Goal: Task Accomplishment & Management: Use online tool/utility

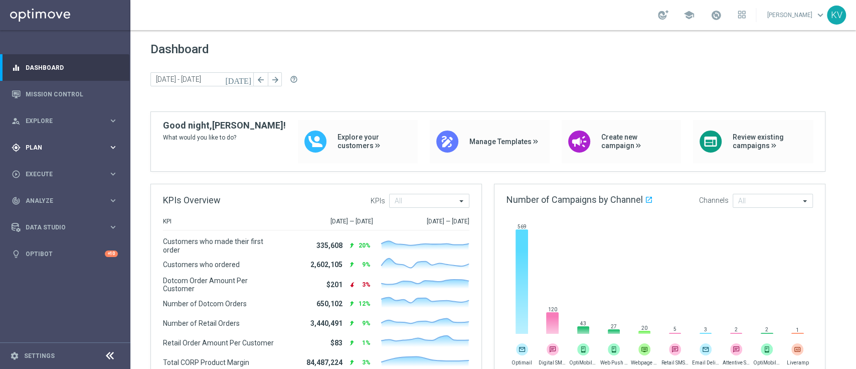
click at [64, 147] on span "Plan" at bounding box center [67, 147] width 83 height 6
click at [58, 250] on span "Execute" at bounding box center [67, 249] width 83 height 6
click at [72, 149] on span "Plan" at bounding box center [67, 147] width 83 height 6
click at [52, 166] on link "Target Groups" at bounding box center [65, 168] width 78 height 8
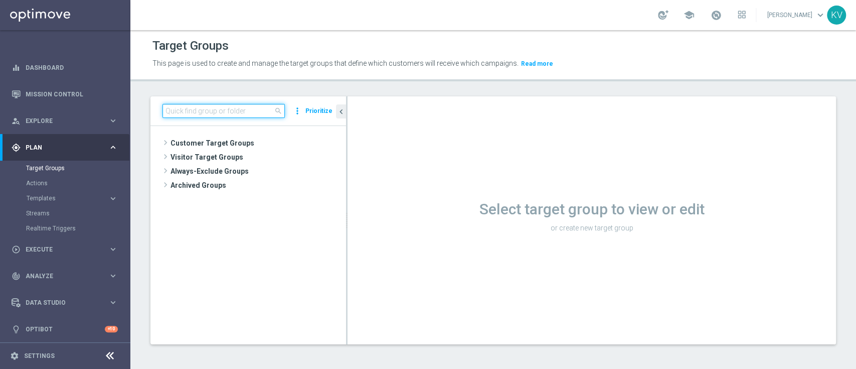
click at [233, 106] on input at bounding box center [223, 111] width 122 height 14
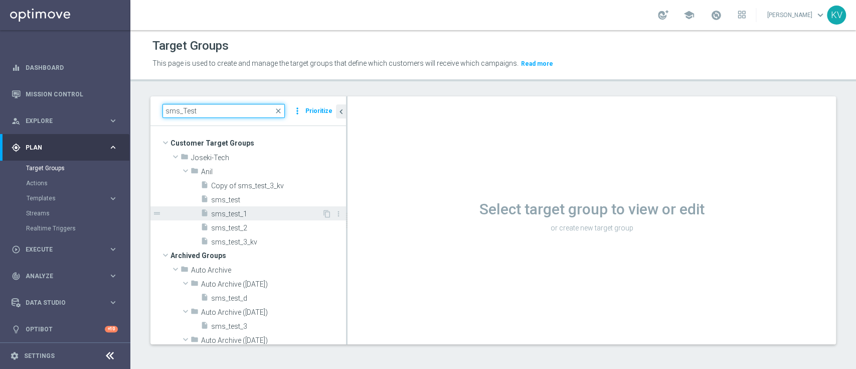
type input "sms_Test"
click at [233, 211] on span "sms_test_1" at bounding box center [266, 214] width 111 height 9
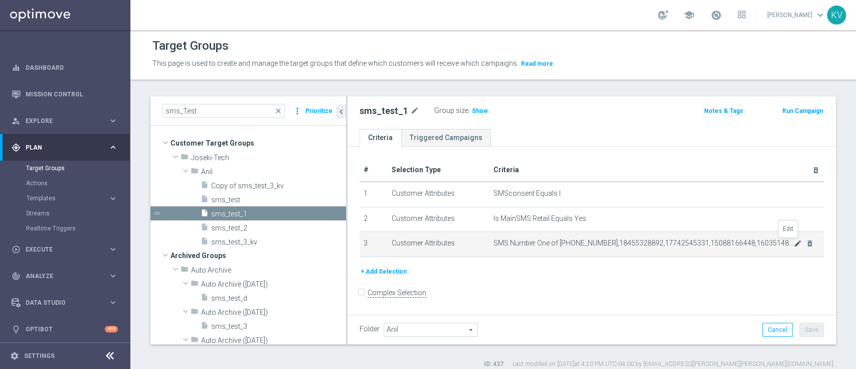
click at [794, 241] on icon "mode_edit" at bounding box center [798, 243] width 8 height 8
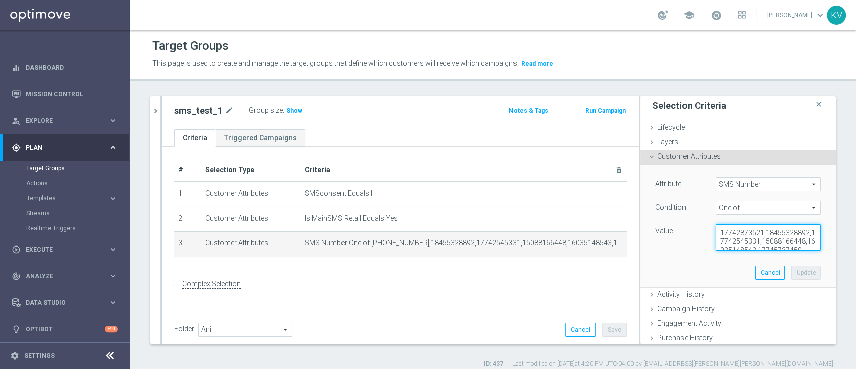
scroll to position [17, 0]
drag, startPoint x: 757, startPoint y: 244, endPoint x: 778, endPoint y: 292, distance: 52.8
click at [778, 292] on ul "Lifecycle done Cancel Update Layers done Cancel Update Customer Attributes" at bounding box center [738, 298] width 196 height 357
click at [771, 245] on textarea "17742873521,18455328892,17742545331,15088166448,16035148543,17745737450" at bounding box center [768, 237] width 105 height 26
paste textarea "15083402697"
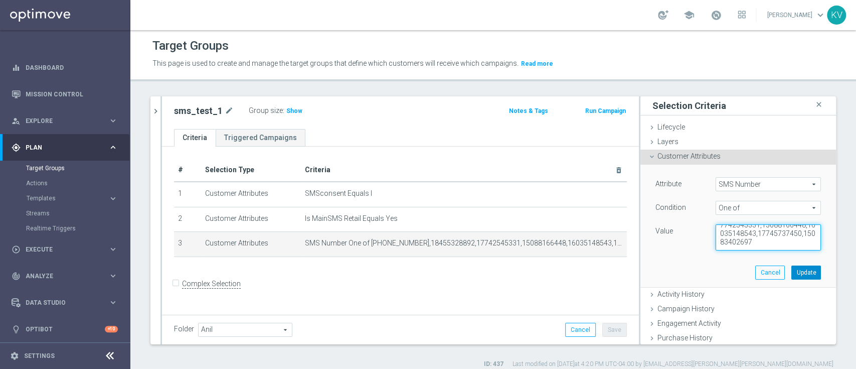
type textarea "17742873521,18455328892,17742545331,15088166448,16035148543,17745737450,1508340…"
click at [791, 271] on button "Update" at bounding box center [806, 272] width 30 height 14
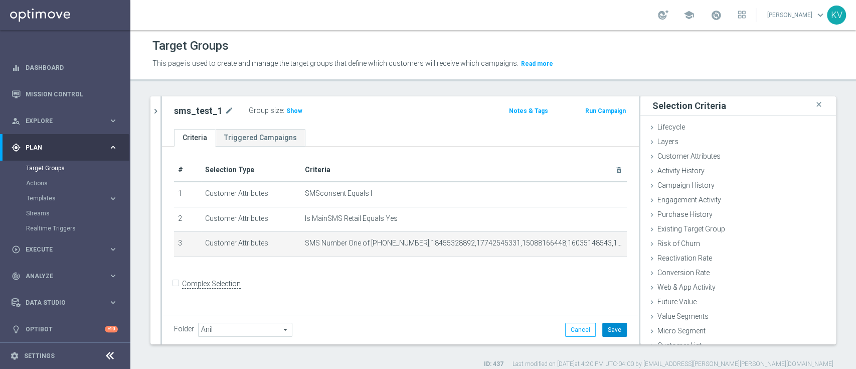
click at [602, 327] on button "Save" at bounding box center [614, 329] width 25 height 14
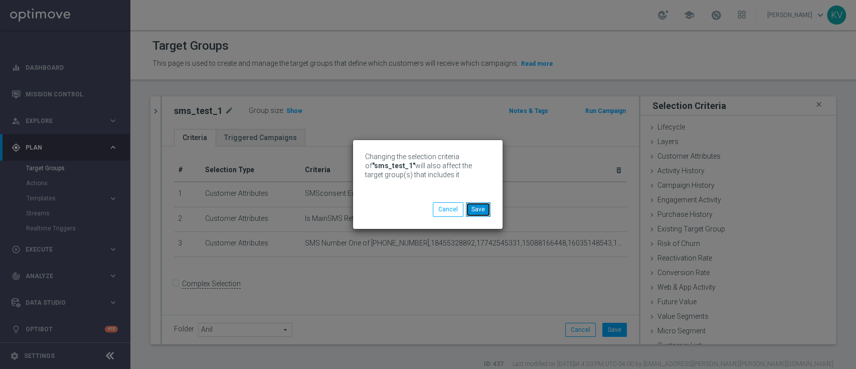
click at [475, 210] on button "Save" at bounding box center [478, 209] width 25 height 14
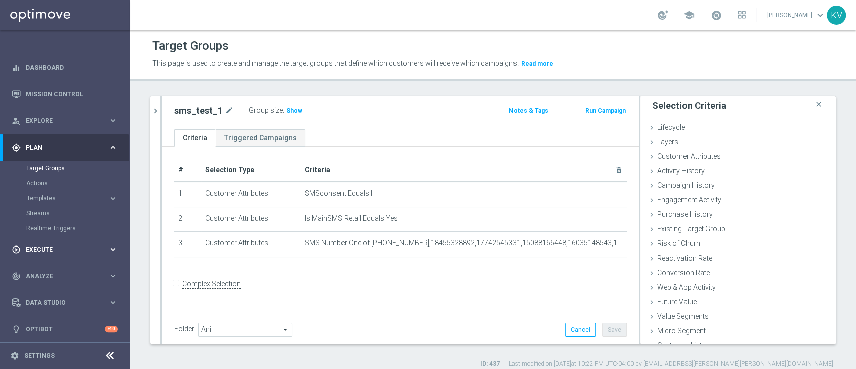
click at [73, 249] on span "Execute" at bounding box center [67, 249] width 83 height 6
click at [58, 194] on link "Campaign Builder" at bounding box center [65, 195] width 78 height 8
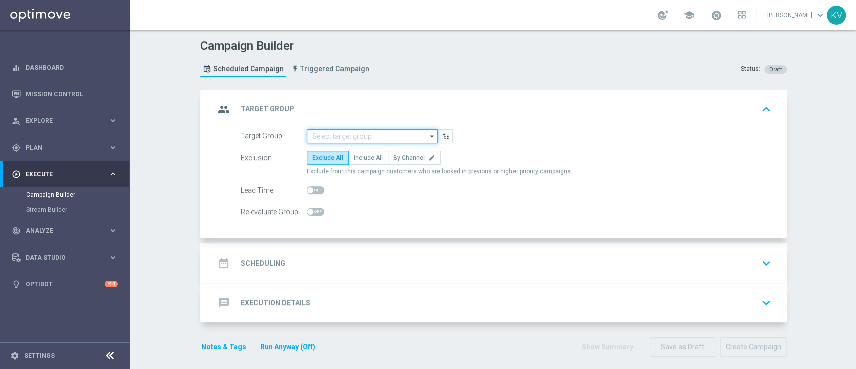
click at [328, 138] on input at bounding box center [372, 136] width 131 height 14
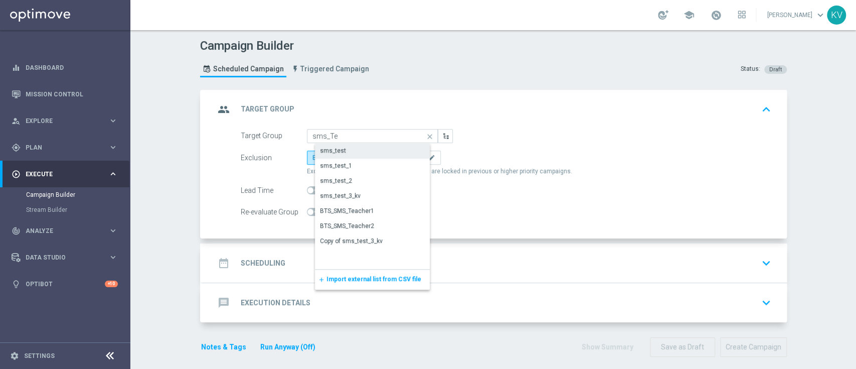
click at [341, 159] on div "sms_test_1" at bounding box center [380, 165] width 131 height 14
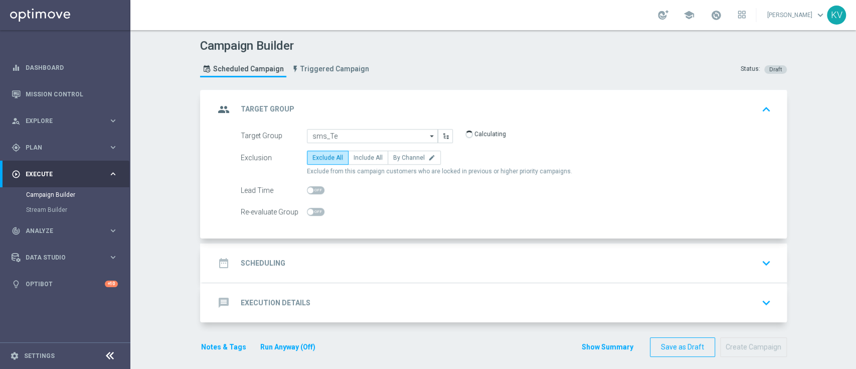
type input "sms_test_1"
click at [357, 154] on span "Include All" at bounding box center [367, 157] width 29 height 7
click at [357, 156] on input "Include All" at bounding box center [356, 159] width 7 height 7
radio input "true"
click at [353, 271] on div "date_range Scheduling keyboard_arrow_down" at bounding box center [495, 262] width 584 height 39
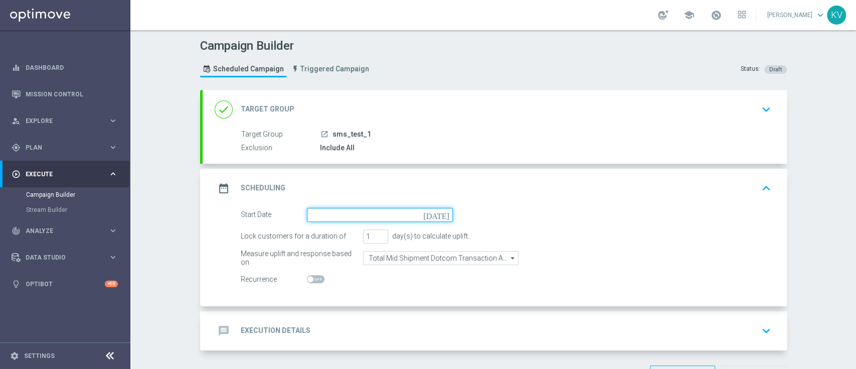
click at [345, 213] on input at bounding box center [380, 215] width 146 height 14
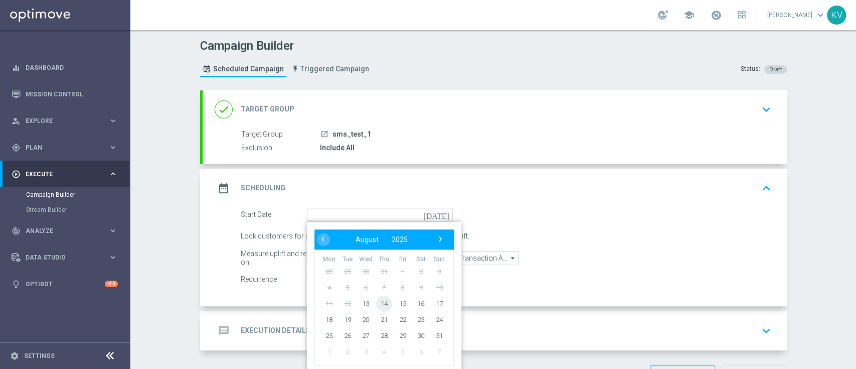
click at [378, 304] on span "14" at bounding box center [384, 303] width 16 height 16
type input "14 Aug 2025"
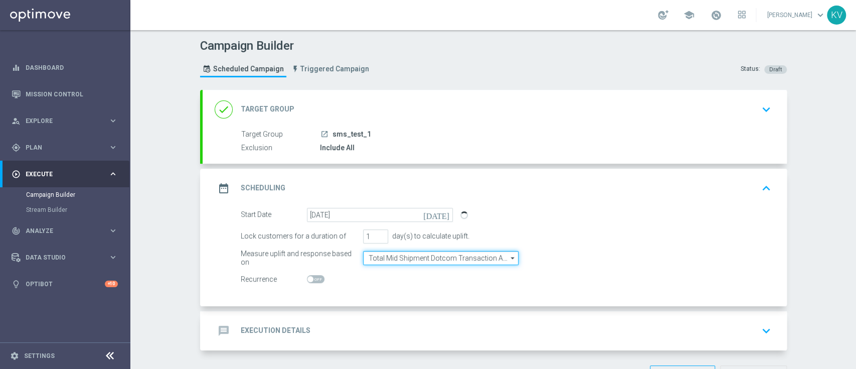
click at [429, 259] on input "Total Mid Shipment Dotcom Transaction Amount" at bounding box center [440, 258] width 155 height 14
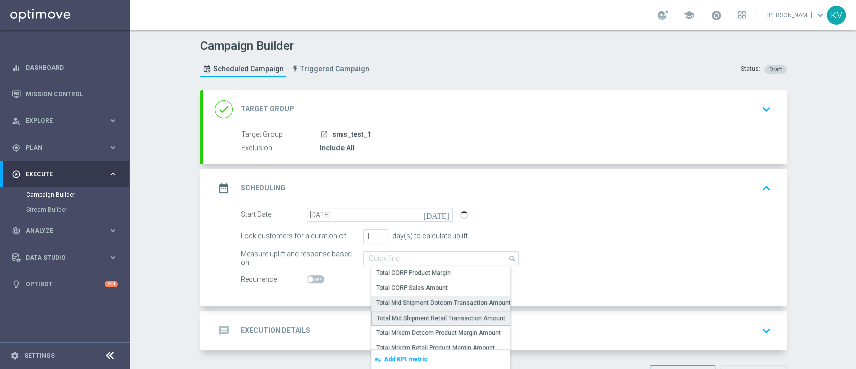
click at [446, 318] on div "Total Mid Shipment Retail Transaction Amount" at bounding box center [441, 317] width 129 height 9
type input "Total Mid Shipment Retail Transaction Amount"
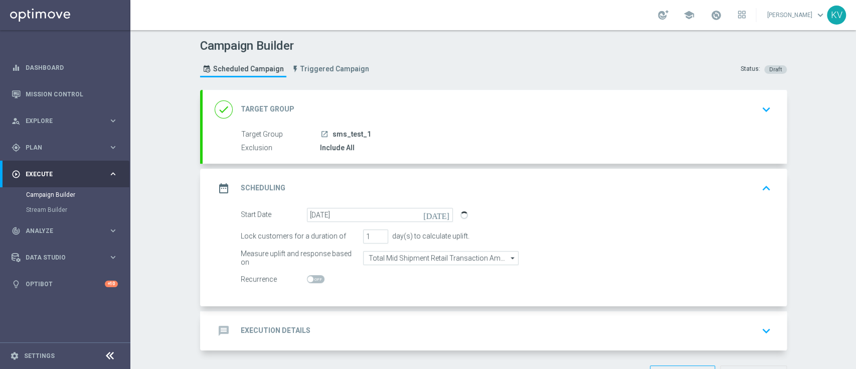
scroll to position [35, 0]
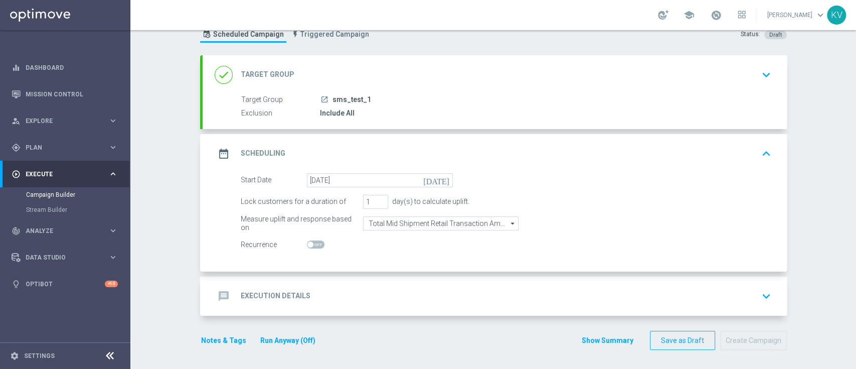
click at [440, 293] on div "message Execution Details keyboard_arrow_down" at bounding box center [495, 295] width 560 height 19
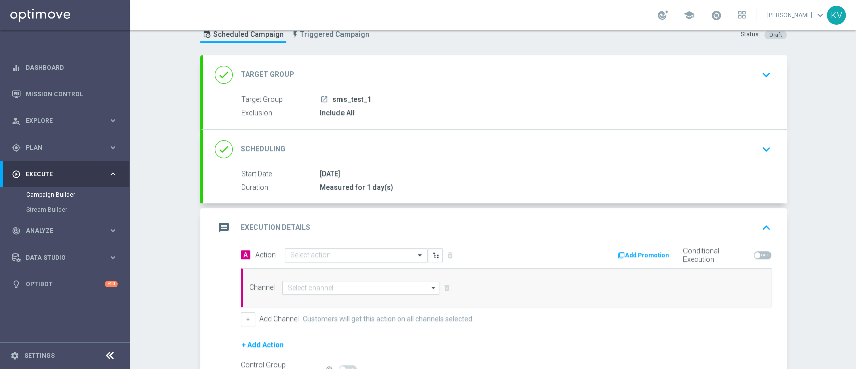
click at [333, 249] on div "Select action" at bounding box center [356, 255] width 143 height 14
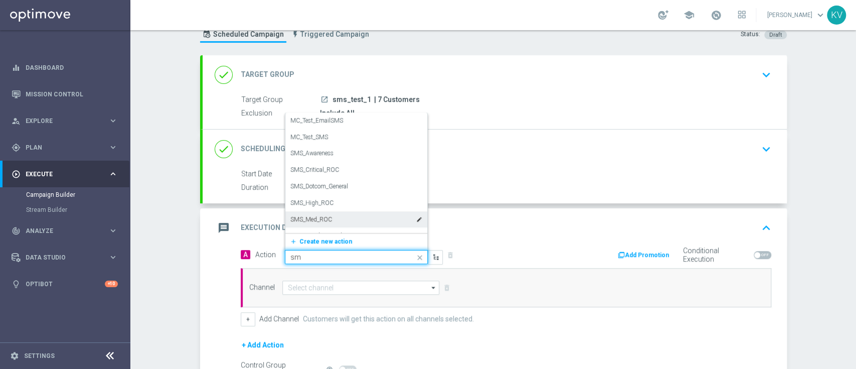
type input "s"
type input "sms"
click at [341, 221] on div "SMS_Retail_General edit" at bounding box center [356, 223] width 132 height 17
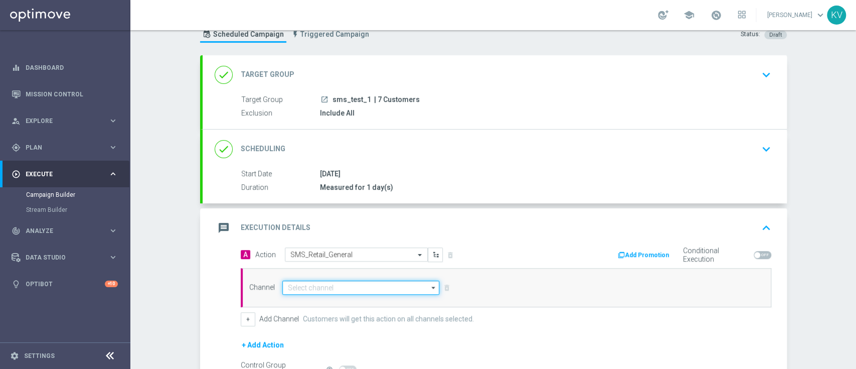
click at [337, 289] on input at bounding box center [360, 287] width 157 height 14
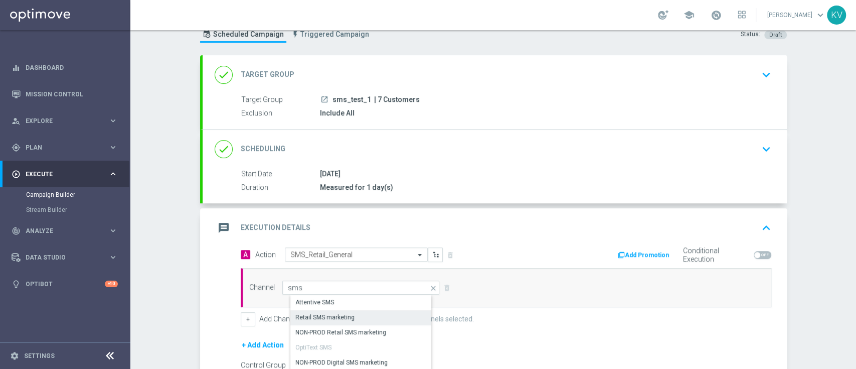
click at [341, 312] on div "Retail SMS marketing" at bounding box center [324, 316] width 59 height 9
type input "Retail SMS marketing"
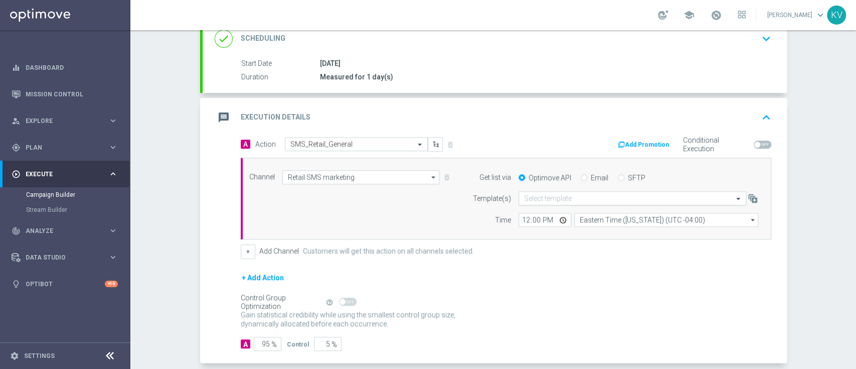
scroll to position [145, 0]
click at [549, 195] on input "text" at bounding box center [622, 198] width 197 height 9
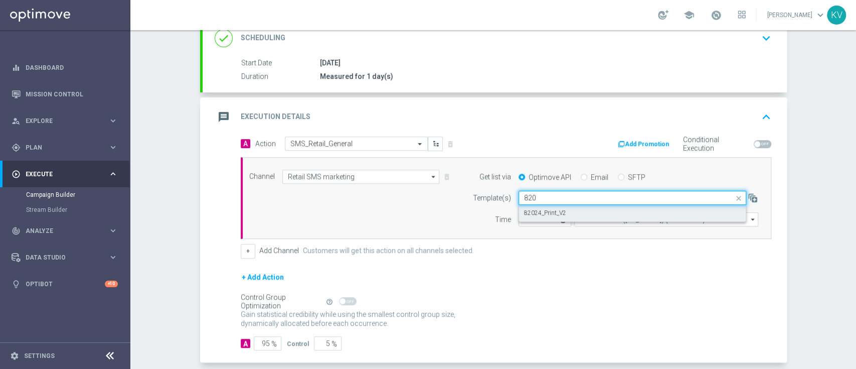
type input "820"
click at [396, 223] on div "Channel Retail SMS marketing Retail SMS marketing arrow_drop_down Show Selected…" at bounding box center [504, 197] width 524 height 57
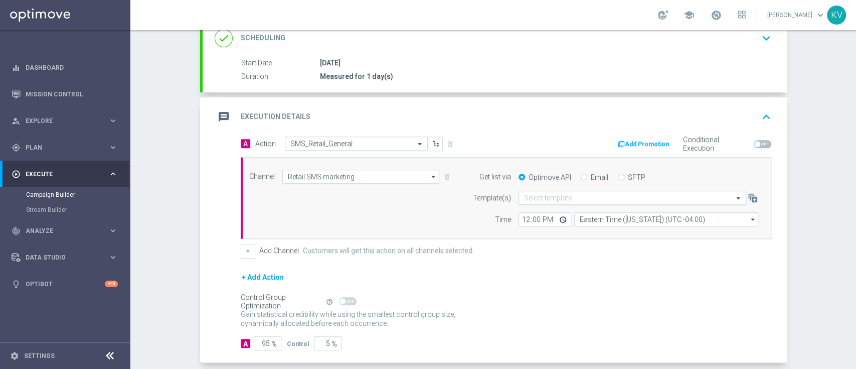
click at [548, 199] on input "text" at bounding box center [622, 198] width 197 height 9
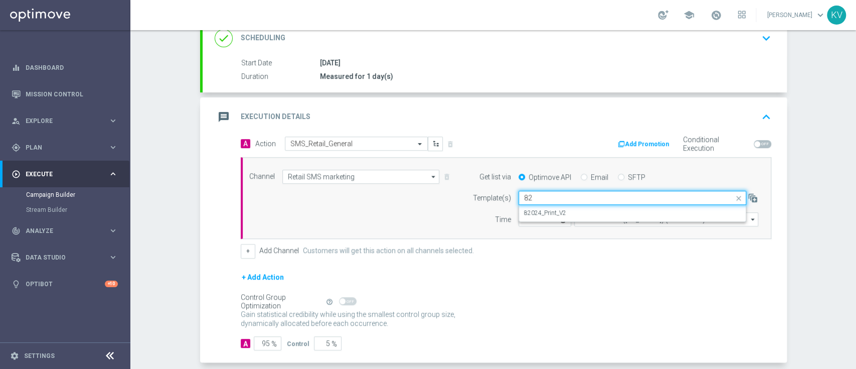
type input "8"
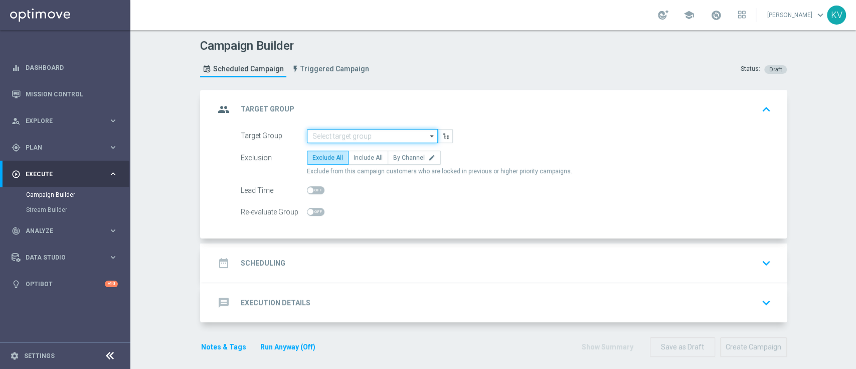
click at [373, 130] on input at bounding box center [372, 136] width 131 height 14
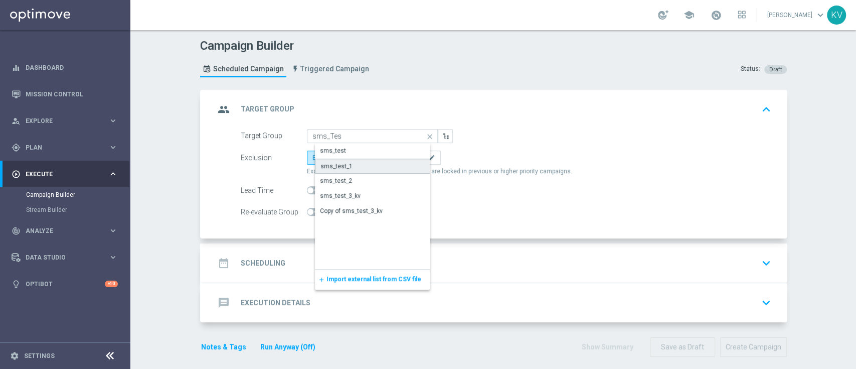
click at [375, 162] on div "sms_test_1" at bounding box center [380, 165] width 131 height 15
type input "sms_test_1"
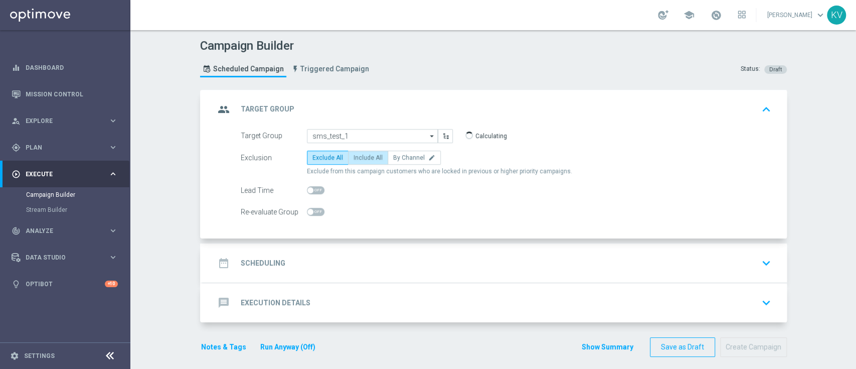
click at [365, 150] on label "Include All" at bounding box center [368, 157] width 40 height 14
click at [360, 156] on input "Include All" at bounding box center [356, 159] width 7 height 7
radio input "true"
click at [369, 267] on div "date_range Scheduling keyboard_arrow_down" at bounding box center [495, 262] width 560 height 19
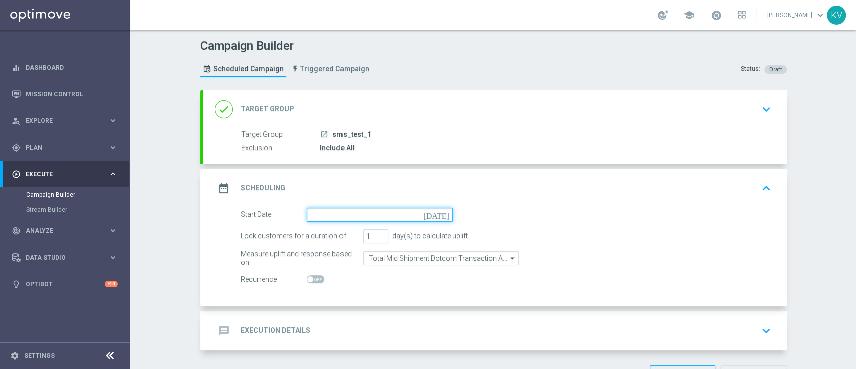
click at [337, 219] on input at bounding box center [380, 215] width 146 height 14
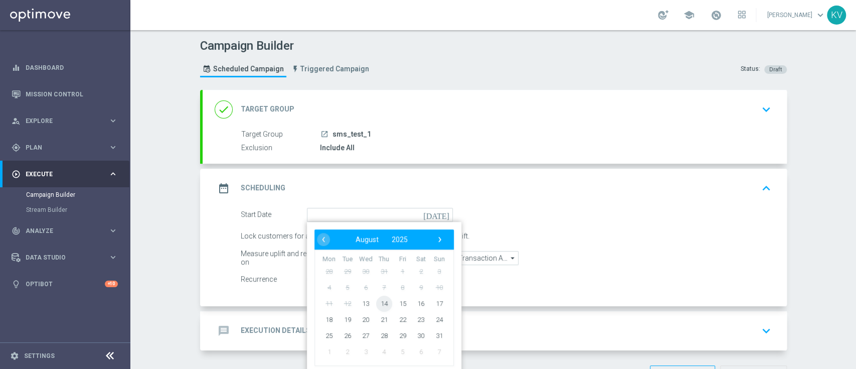
click at [380, 307] on span "14" at bounding box center [384, 303] width 16 height 16
type input "14 Aug 2025"
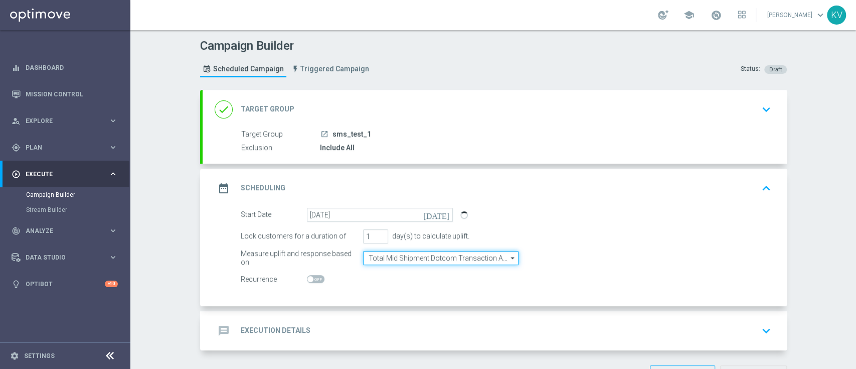
click at [434, 255] on input "Total Mid Shipment Dotcom Transaction Amount" at bounding box center [440, 258] width 155 height 14
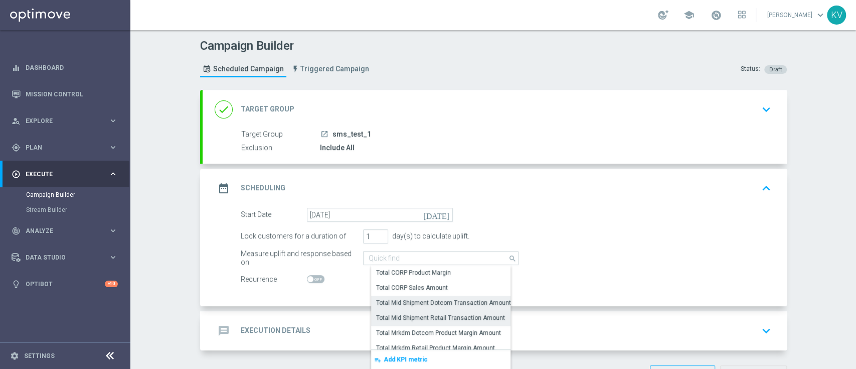
click at [442, 315] on div "Total Mid Shipment Retail Transaction Amount" at bounding box center [440, 317] width 129 height 9
type input "Total Mid Shipment Retail Transaction Amount"
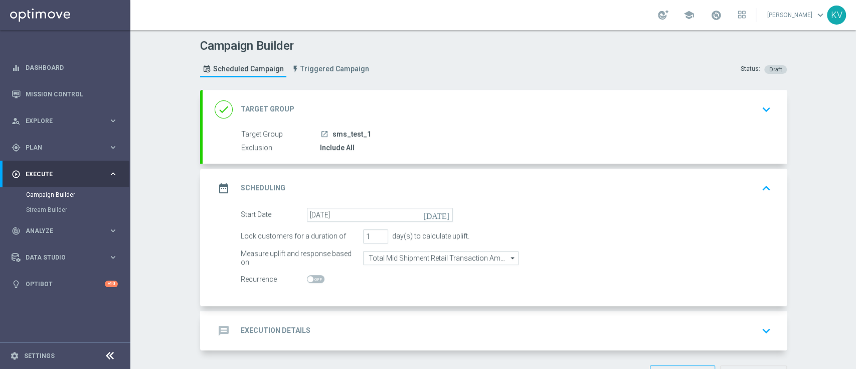
click at [430, 324] on div "message Execution Details keyboard_arrow_down" at bounding box center [495, 330] width 560 height 19
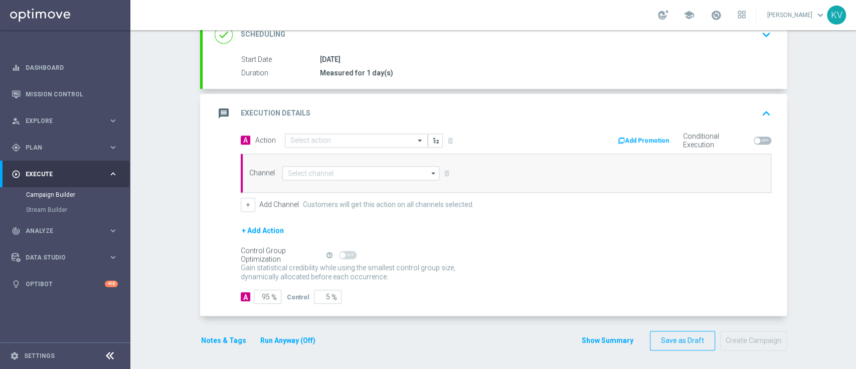
scroll to position [148, 0]
click at [310, 140] on input "text" at bounding box center [346, 141] width 112 height 9
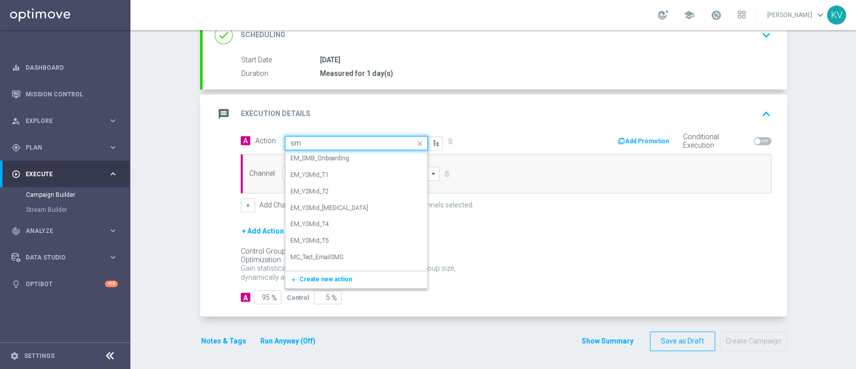
type input "sms"
click at [343, 257] on div "SMS_Retail_General edit" at bounding box center [356, 261] width 132 height 17
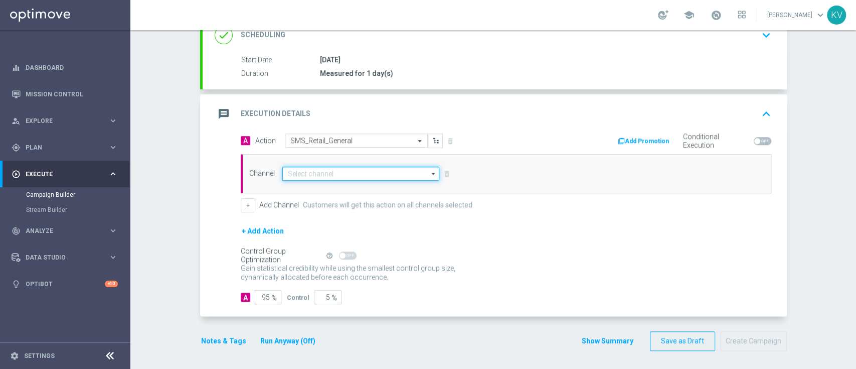
click at [337, 175] on input at bounding box center [360, 173] width 157 height 14
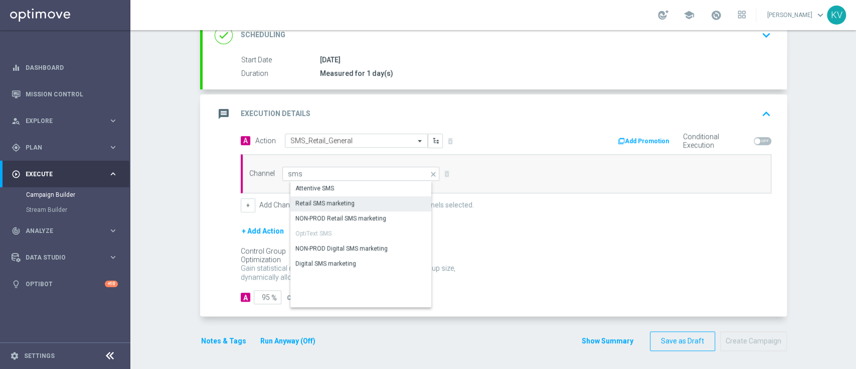
click at [351, 203] on div "Retail SMS marketing" at bounding box center [369, 203] width 158 height 14
type input "Retail SMS marketing"
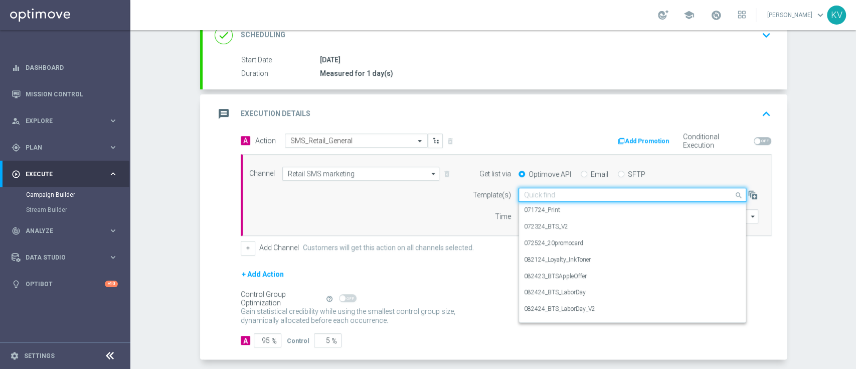
click at [557, 193] on input "text" at bounding box center [622, 195] width 197 height 9
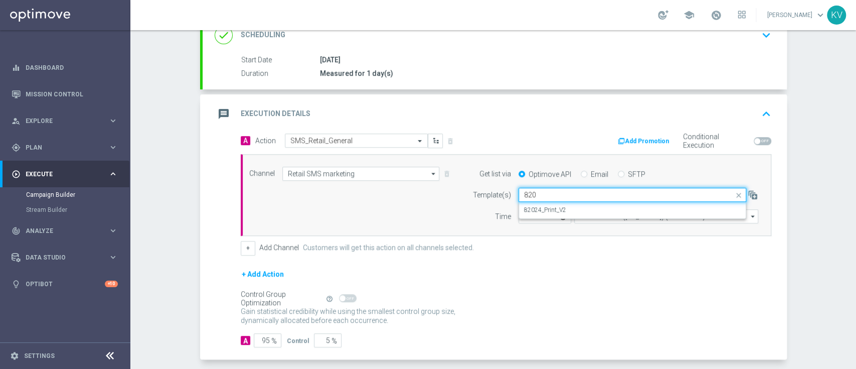
type input "820"
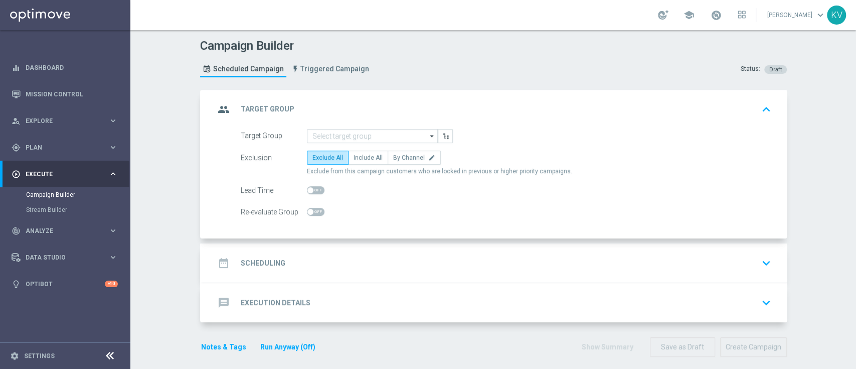
scroll to position [1, 0]
click at [375, 272] on div "date_range Scheduling keyboard_arrow_down" at bounding box center [495, 261] width 584 height 39
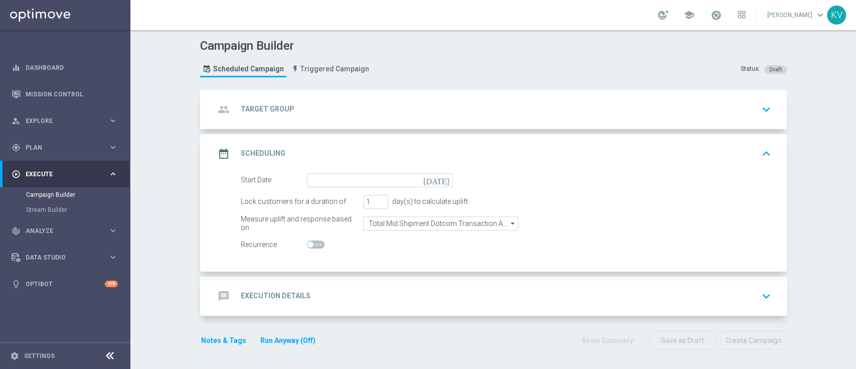
scroll to position [0, 0]
click at [353, 286] on div "message Execution Details keyboard_arrow_down" at bounding box center [495, 295] width 560 height 19
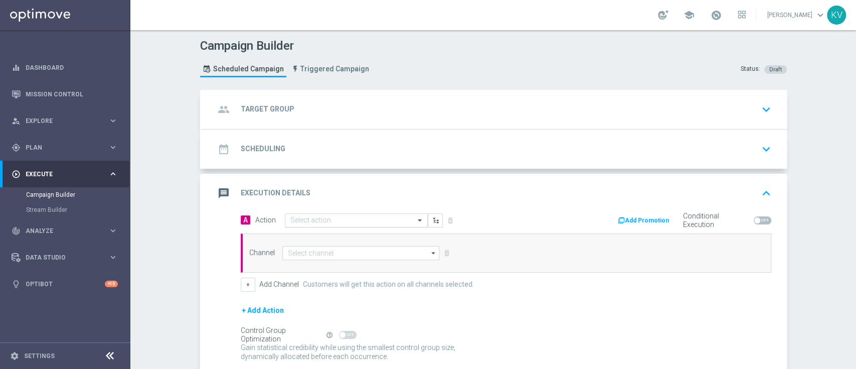
click at [301, 218] on input "text" at bounding box center [346, 220] width 112 height 9
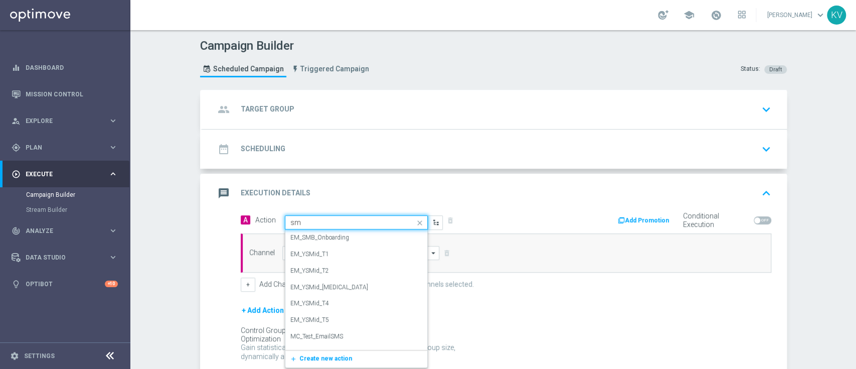
type input "sms"
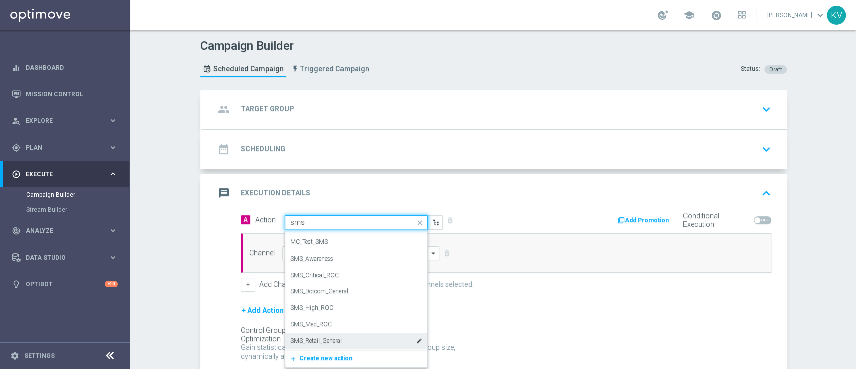
click at [345, 335] on div "SMS_Retail_General edit" at bounding box center [356, 340] width 132 height 17
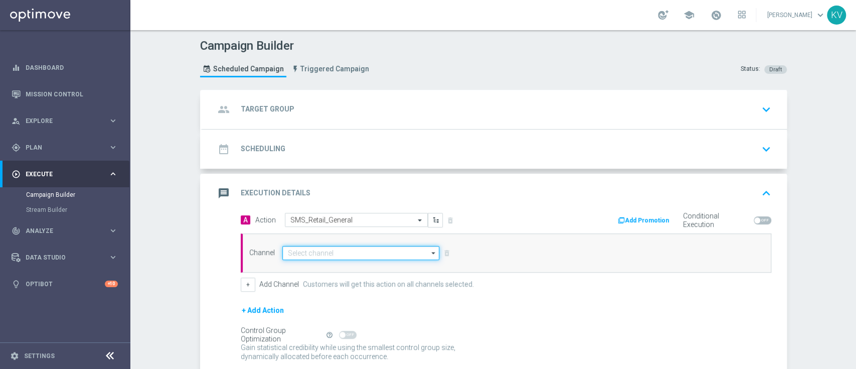
click at [335, 250] on input at bounding box center [360, 253] width 157 height 14
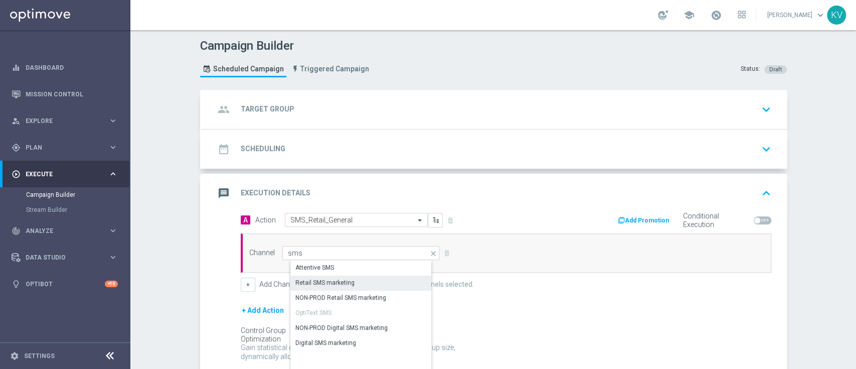
click at [345, 286] on div "Retail SMS marketing" at bounding box center [369, 282] width 158 height 14
type input "Retail SMS marketing"
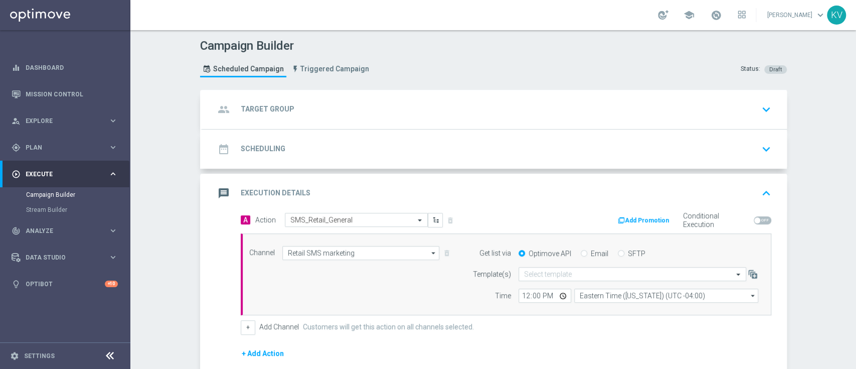
click at [525, 264] on form "Get list via Optimove API Email SFTP Template(s) Select template Time 12:00 Eas…" at bounding box center [612, 274] width 291 height 57
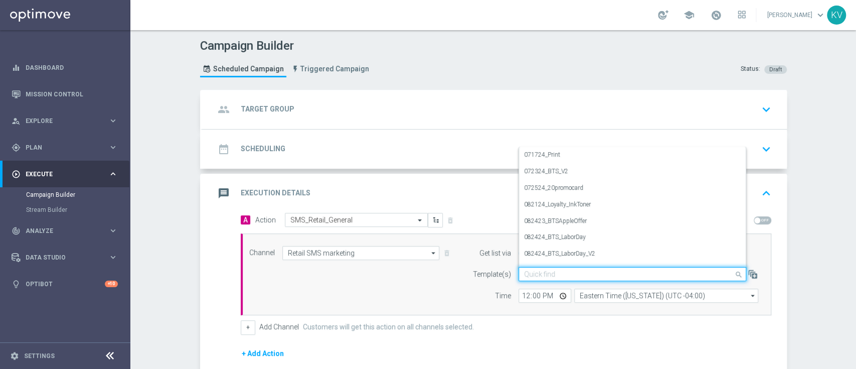
click at [526, 267] on div "Quick find" at bounding box center [632, 274] width 228 height 14
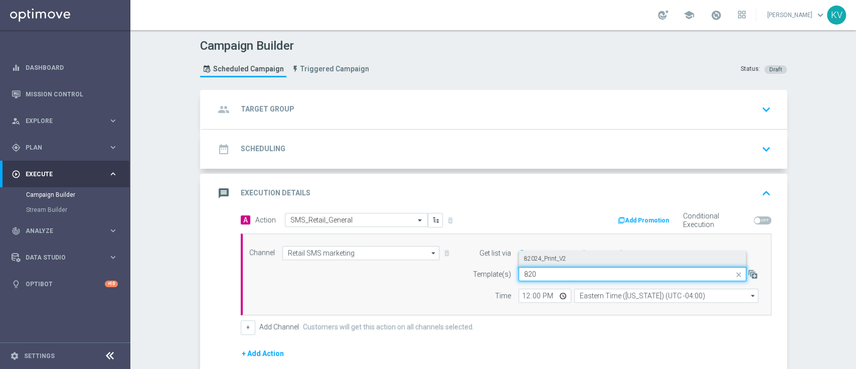
type input "820"
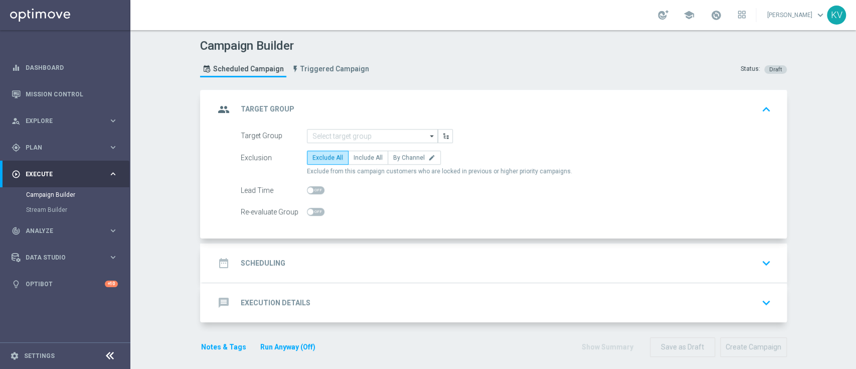
click at [407, 300] on div "message Execution Details keyboard_arrow_down" at bounding box center [495, 302] width 560 height 19
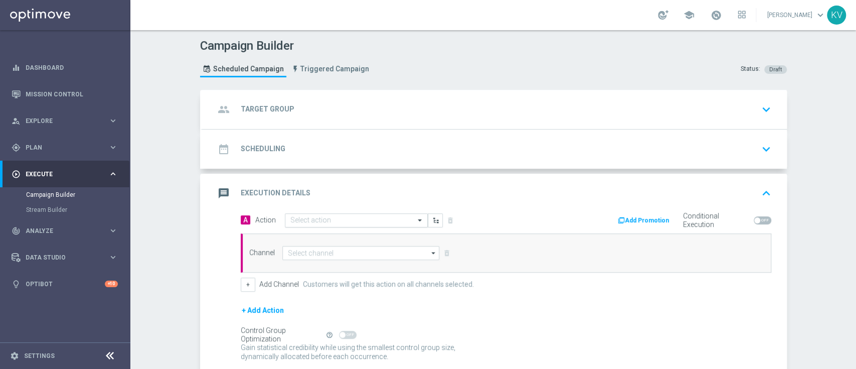
click at [330, 222] on input "text" at bounding box center [346, 220] width 112 height 9
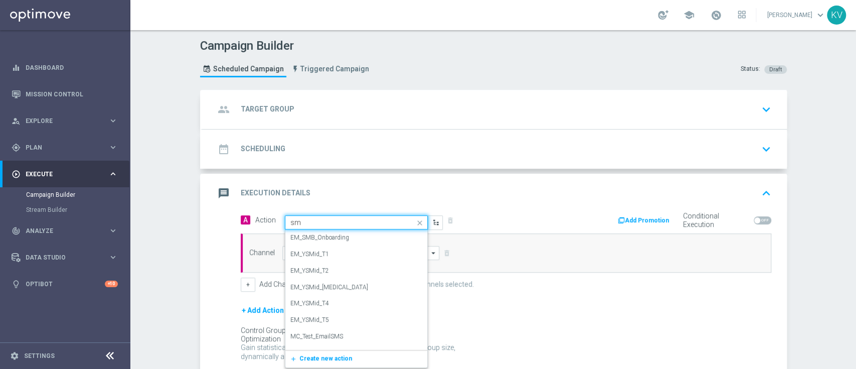
type input "sms"
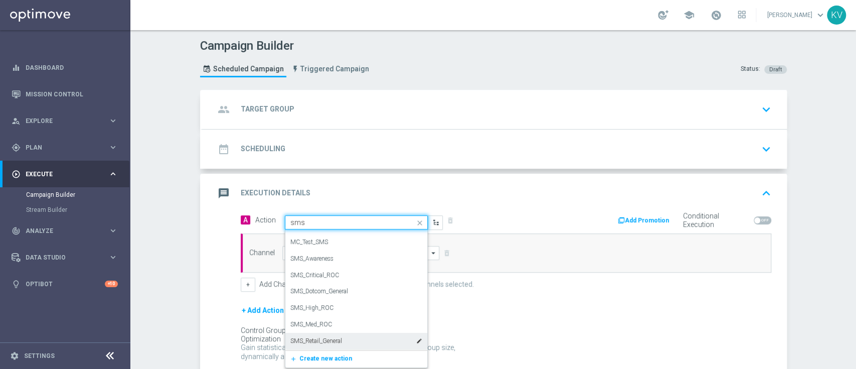
click at [324, 337] on label "SMS_Retail_General" at bounding box center [316, 340] width 52 height 9
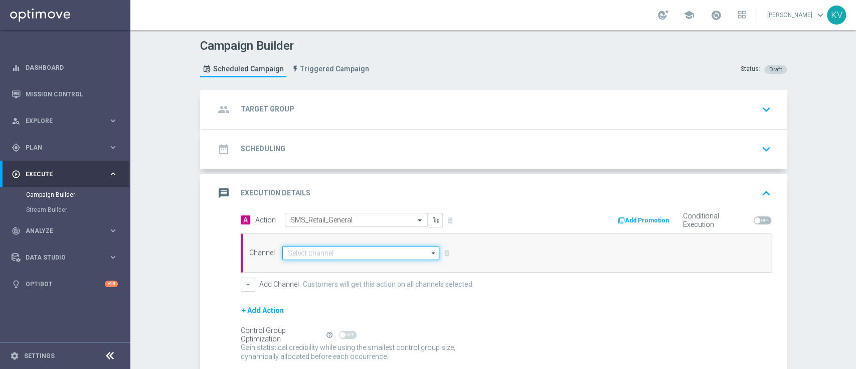
click at [326, 253] on input at bounding box center [360, 253] width 157 height 14
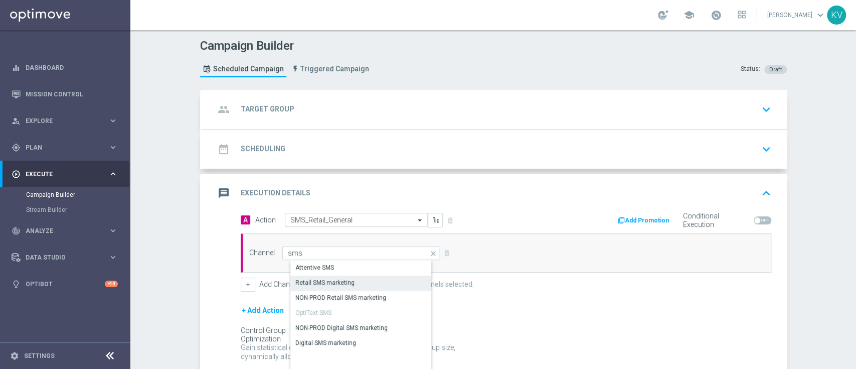
click at [352, 283] on div "Retail SMS marketing" at bounding box center [369, 282] width 158 height 14
type input "Retail SMS marketing"
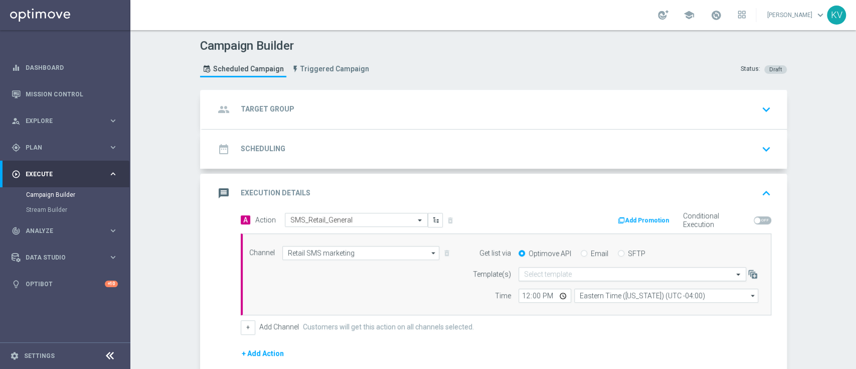
click at [532, 275] on input "text" at bounding box center [622, 274] width 197 height 9
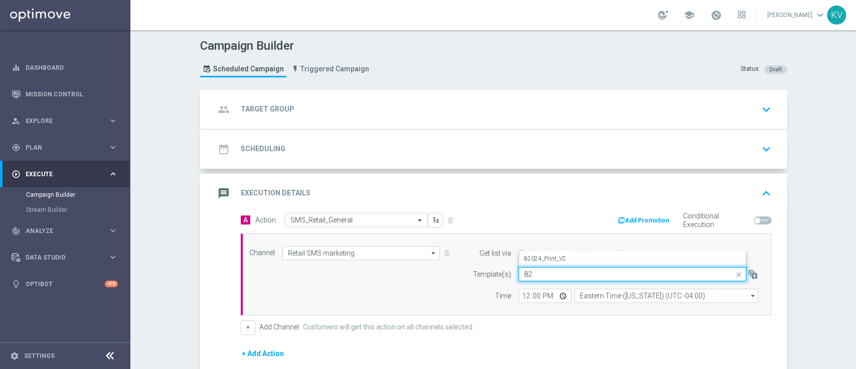
type input "8"
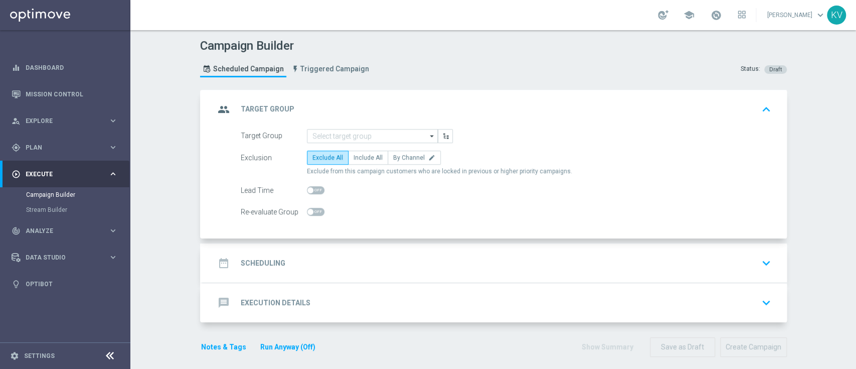
click at [399, 293] on div "message Execution Details keyboard_arrow_down" at bounding box center [495, 302] width 560 height 19
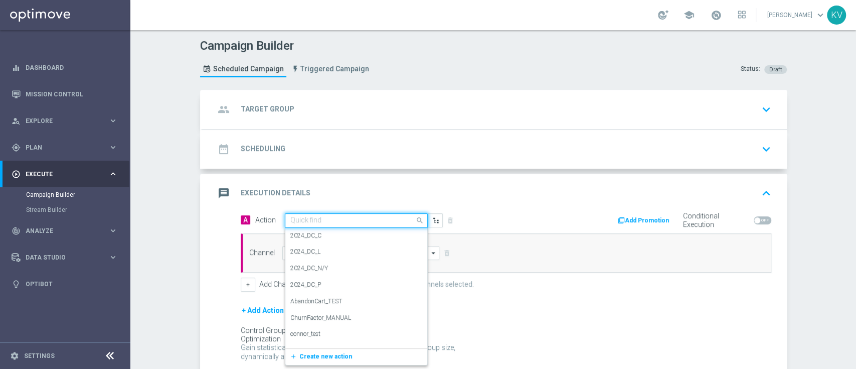
click at [304, 223] on input "text" at bounding box center [346, 220] width 112 height 9
type input "sms"
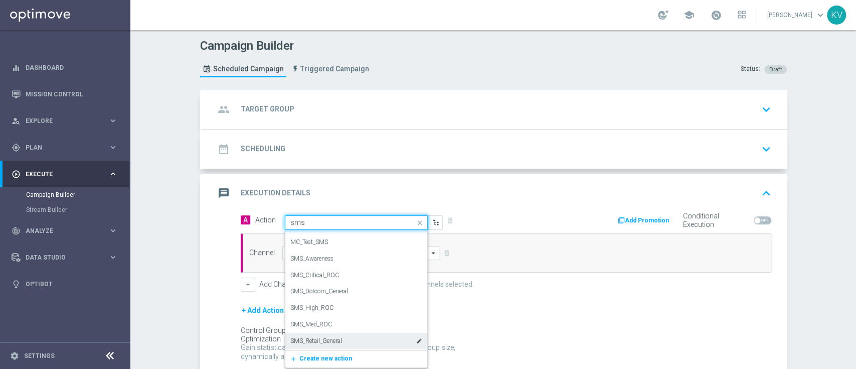
click at [334, 337] on label "SMS_Retail_General" at bounding box center [316, 340] width 52 height 9
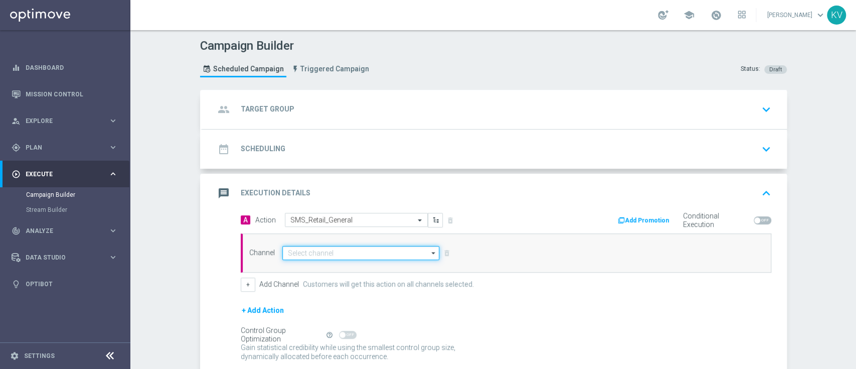
click at [353, 254] on input at bounding box center [360, 253] width 157 height 14
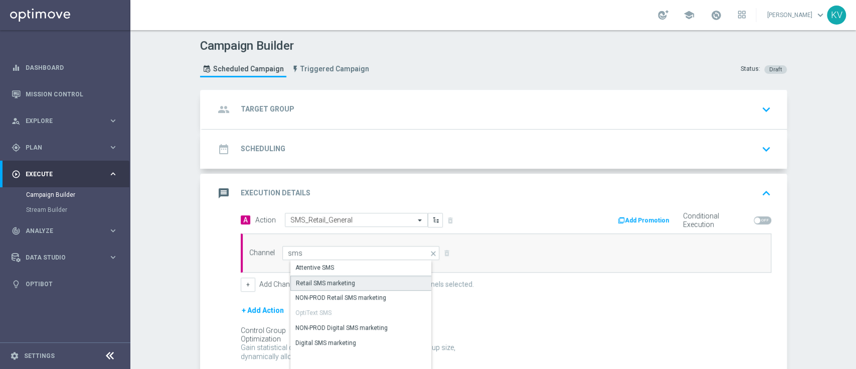
click at [369, 285] on div "Retail SMS marketing" at bounding box center [369, 282] width 158 height 15
type input "Retail SMS marketing"
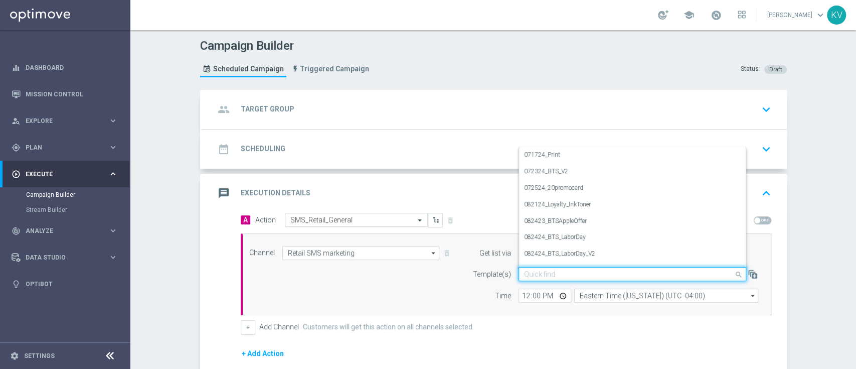
click at [562, 276] on input "text" at bounding box center [622, 274] width 197 height 9
type input "820"
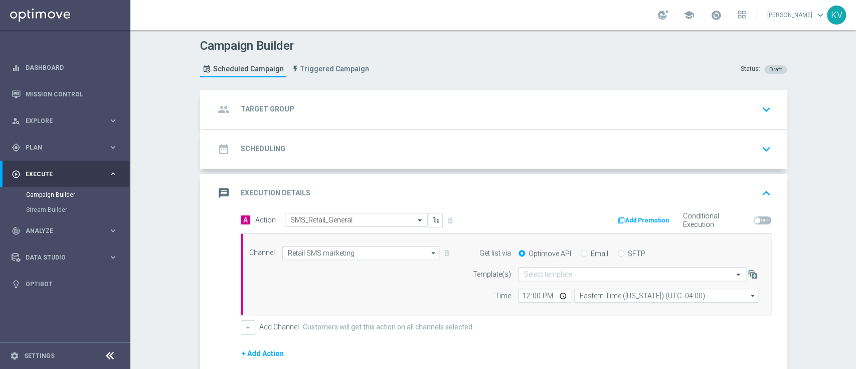
drag, startPoint x: 574, startPoint y: 333, endPoint x: 518, endPoint y: 315, distance: 58.2
click at [518, 315] on div "A Action Select action SMS_Retail_General delete_forever Add Promotion Conditio…" at bounding box center [506, 274] width 546 height 122
click at [811, 150] on div "Campaign Builder Scheduled Campaign Triggered Campaign Status: Draft group Targ…" at bounding box center [493, 199] width 726 height 338
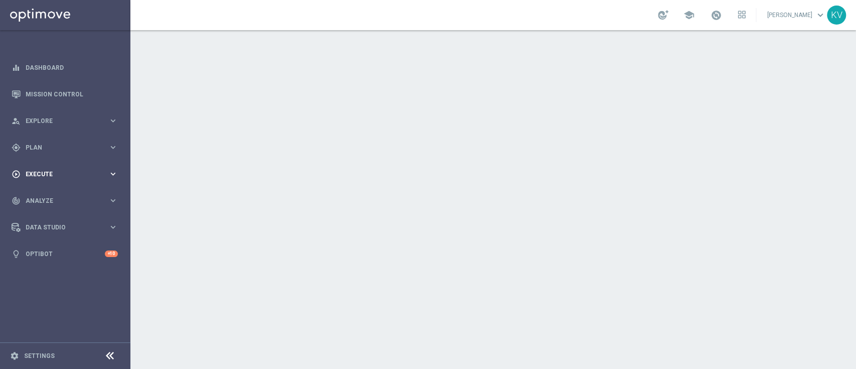
click at [76, 178] on div "play_circle_outline Execute" at bounding box center [60, 173] width 97 height 9
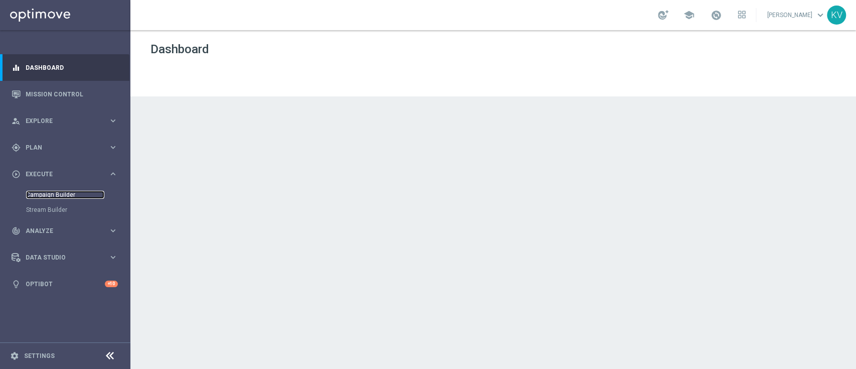
click at [51, 195] on link "Campaign Builder" at bounding box center [65, 195] width 78 height 8
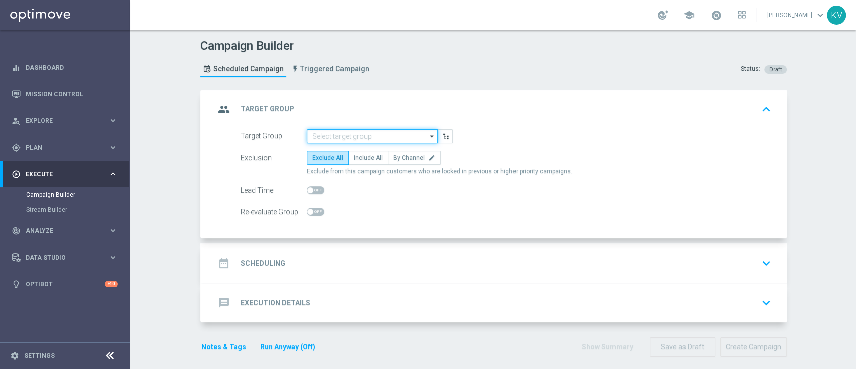
click at [322, 135] on input at bounding box center [372, 136] width 131 height 14
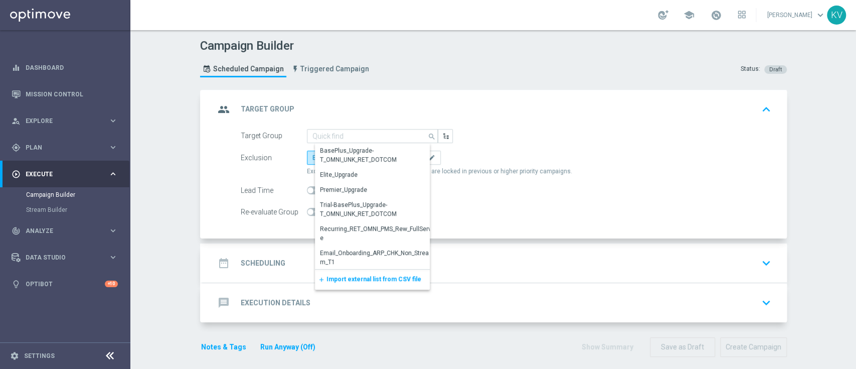
click at [281, 304] on h2 "Execution Details" at bounding box center [276, 303] width 70 height 10
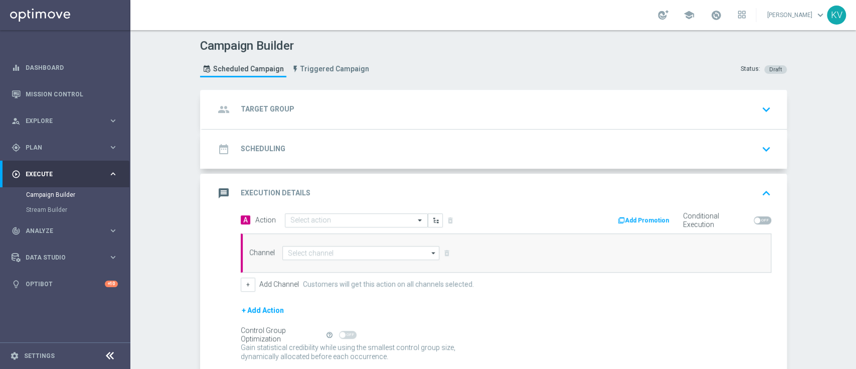
scroll to position [80, 0]
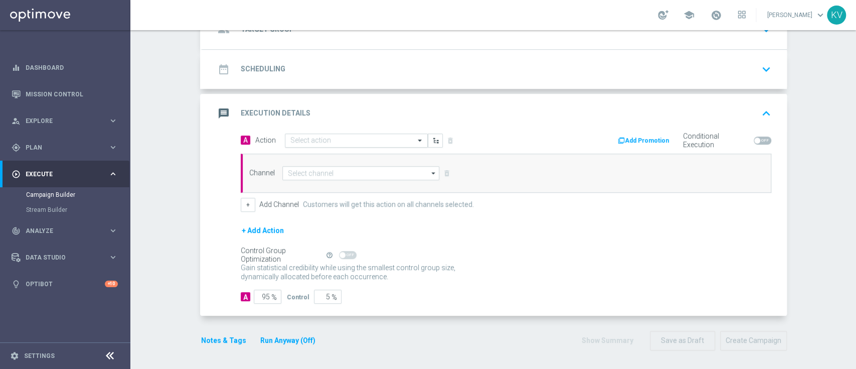
click at [313, 145] on div "Select action" at bounding box center [356, 140] width 143 height 14
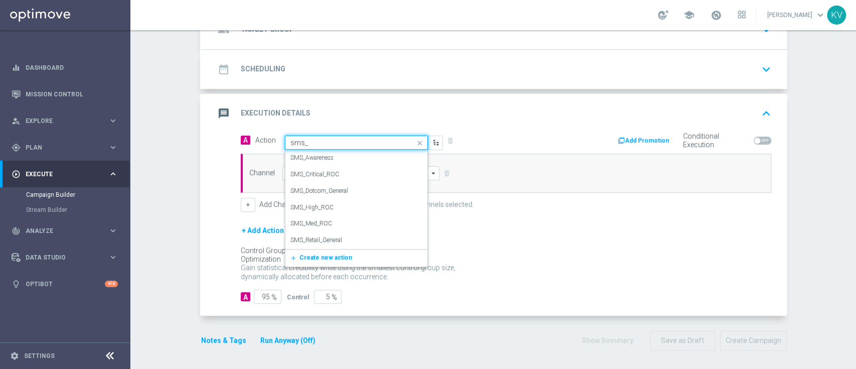
type input "sms"
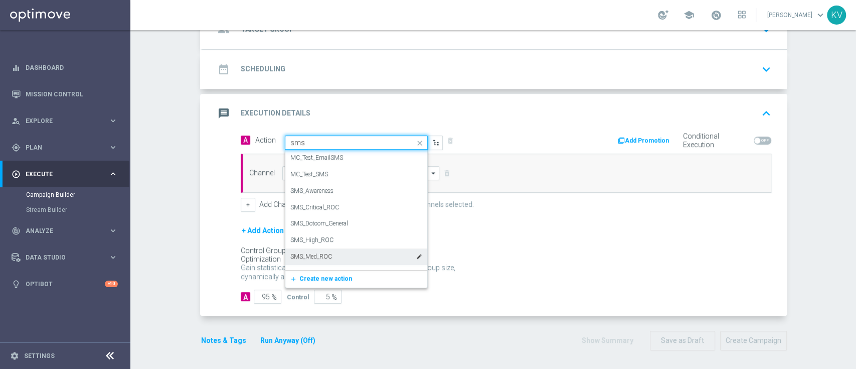
scroll to position [12, 0]
click at [336, 259] on label "SMS_Retail_General" at bounding box center [316, 261] width 52 height 9
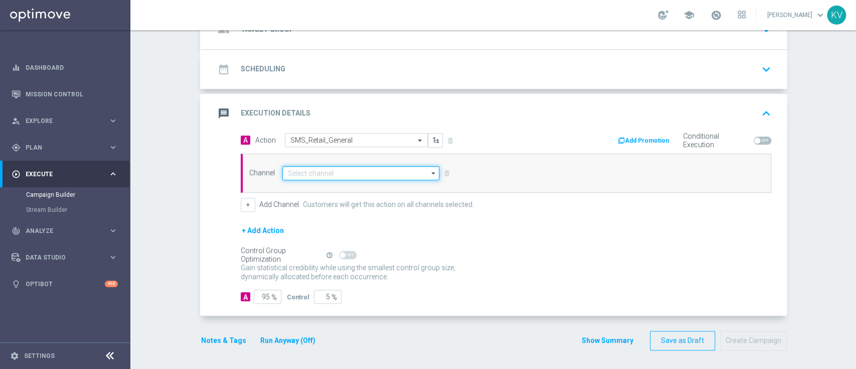
click at [327, 167] on input at bounding box center [360, 173] width 157 height 14
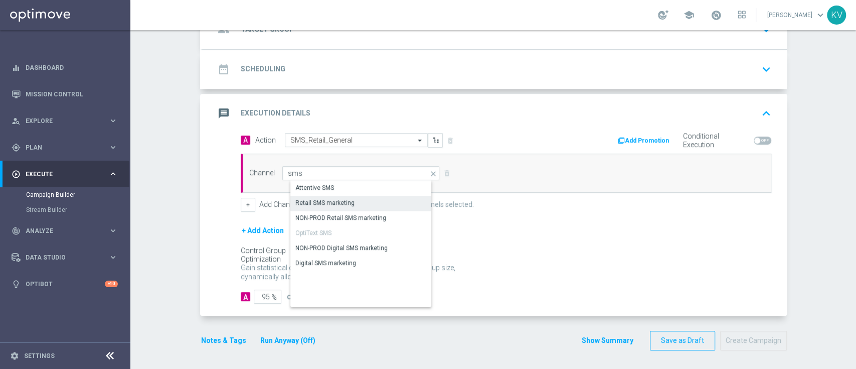
click at [345, 203] on div "Retail SMS marketing" at bounding box center [324, 202] width 59 height 9
type input "Retail SMS marketing"
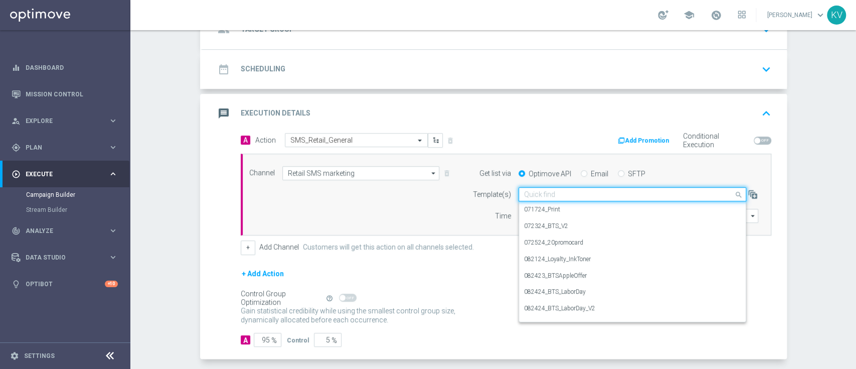
click at [582, 194] on input "text" at bounding box center [622, 194] width 197 height 9
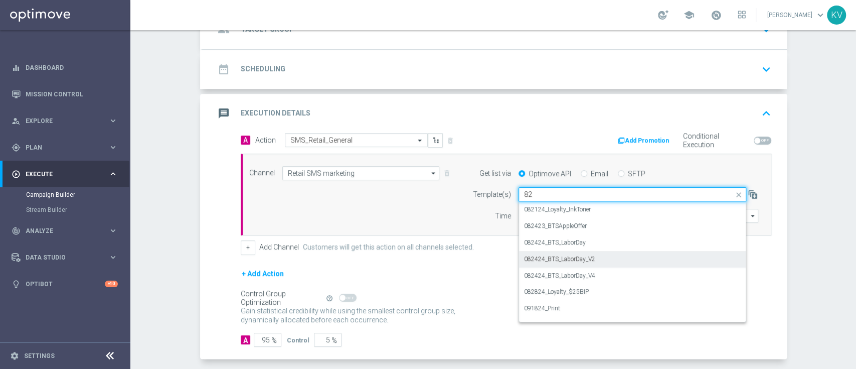
type input "8"
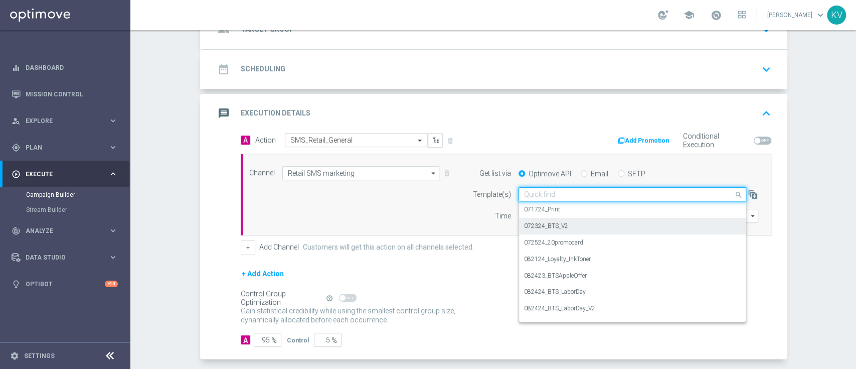
click at [386, 206] on div "Channel Retail SMS marketing Retail SMS marketing arrow_drop_down Show Selected…" at bounding box center [504, 194] width 524 height 57
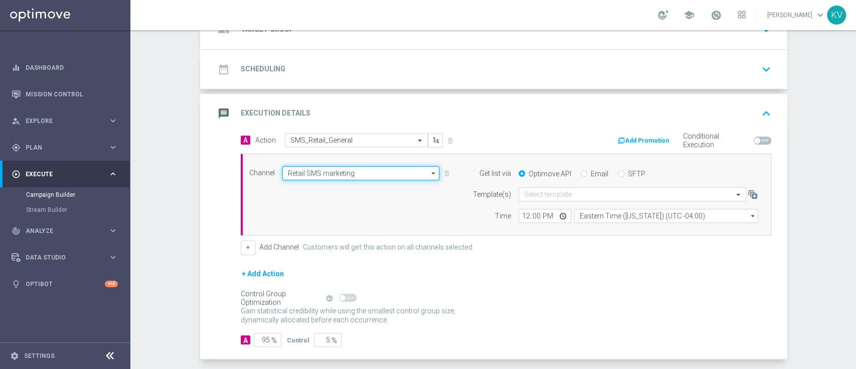
click at [355, 173] on input "Retail SMS marketing" at bounding box center [360, 173] width 157 height 14
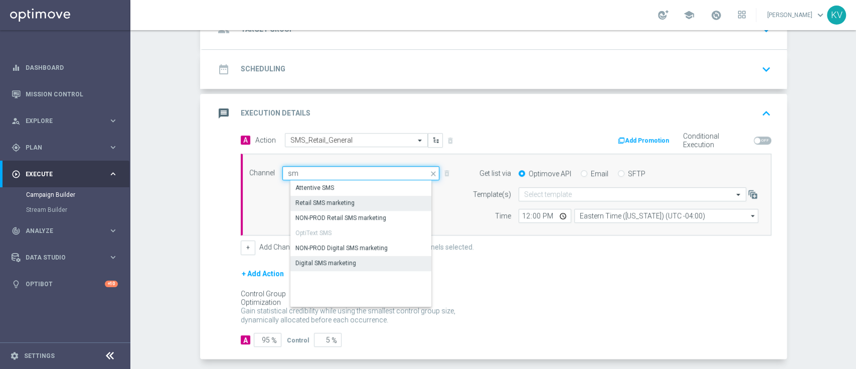
scroll to position [0, 0]
click at [361, 199] on div "Retail SMS marketing" at bounding box center [369, 203] width 158 height 14
type input "Retail SMS marketing"
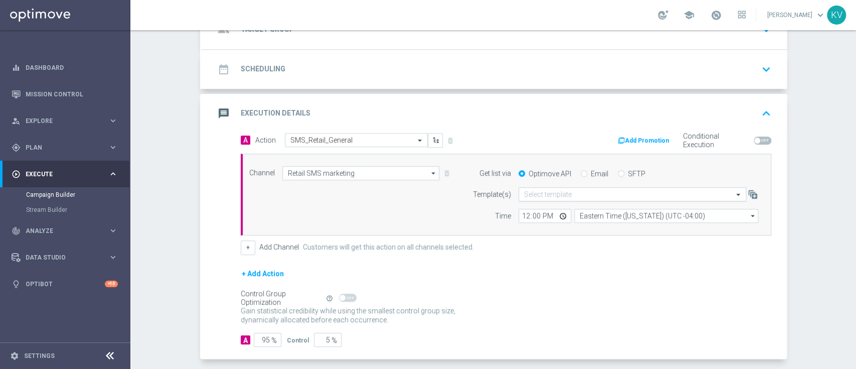
click at [528, 194] on input "text" at bounding box center [622, 194] width 197 height 9
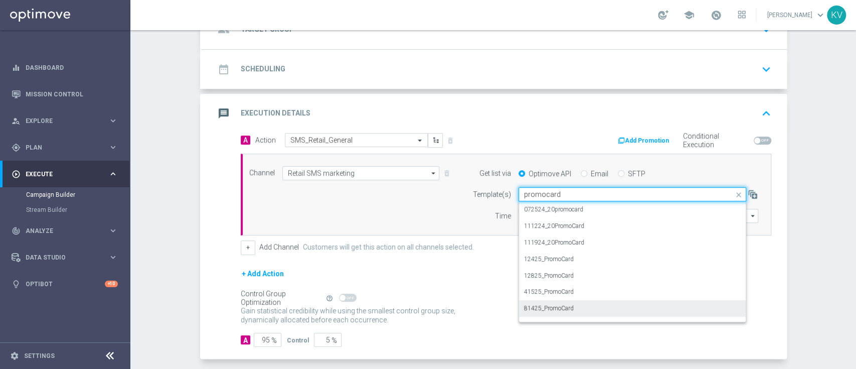
scroll to position [12, 0]
type input "p"
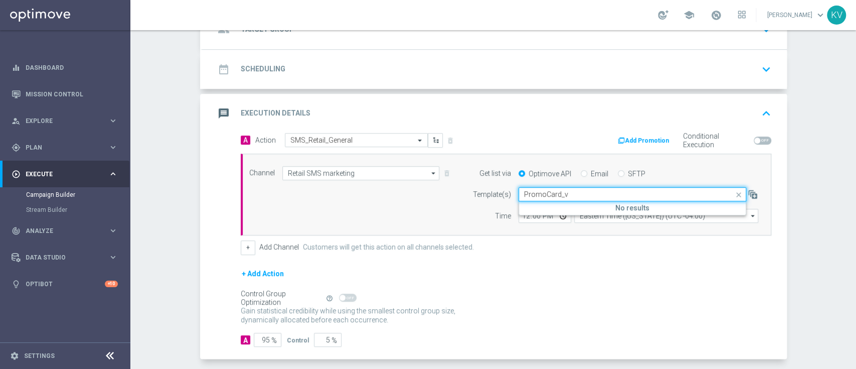
type input "PromoCard_v"
